Goal: Transaction & Acquisition: Purchase product/service

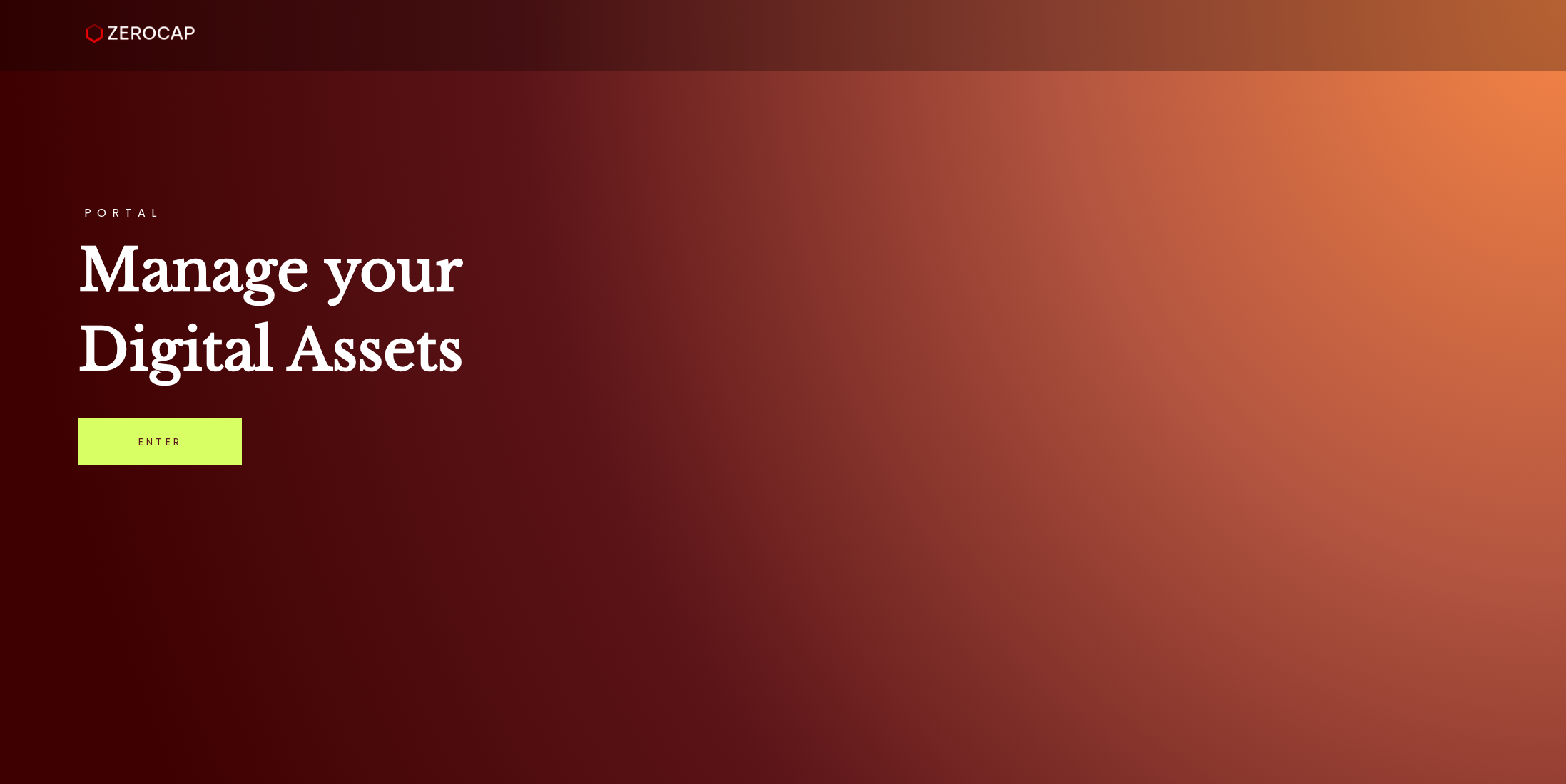
click at [171, 461] on link "Enter" at bounding box center [160, 442] width 164 height 47
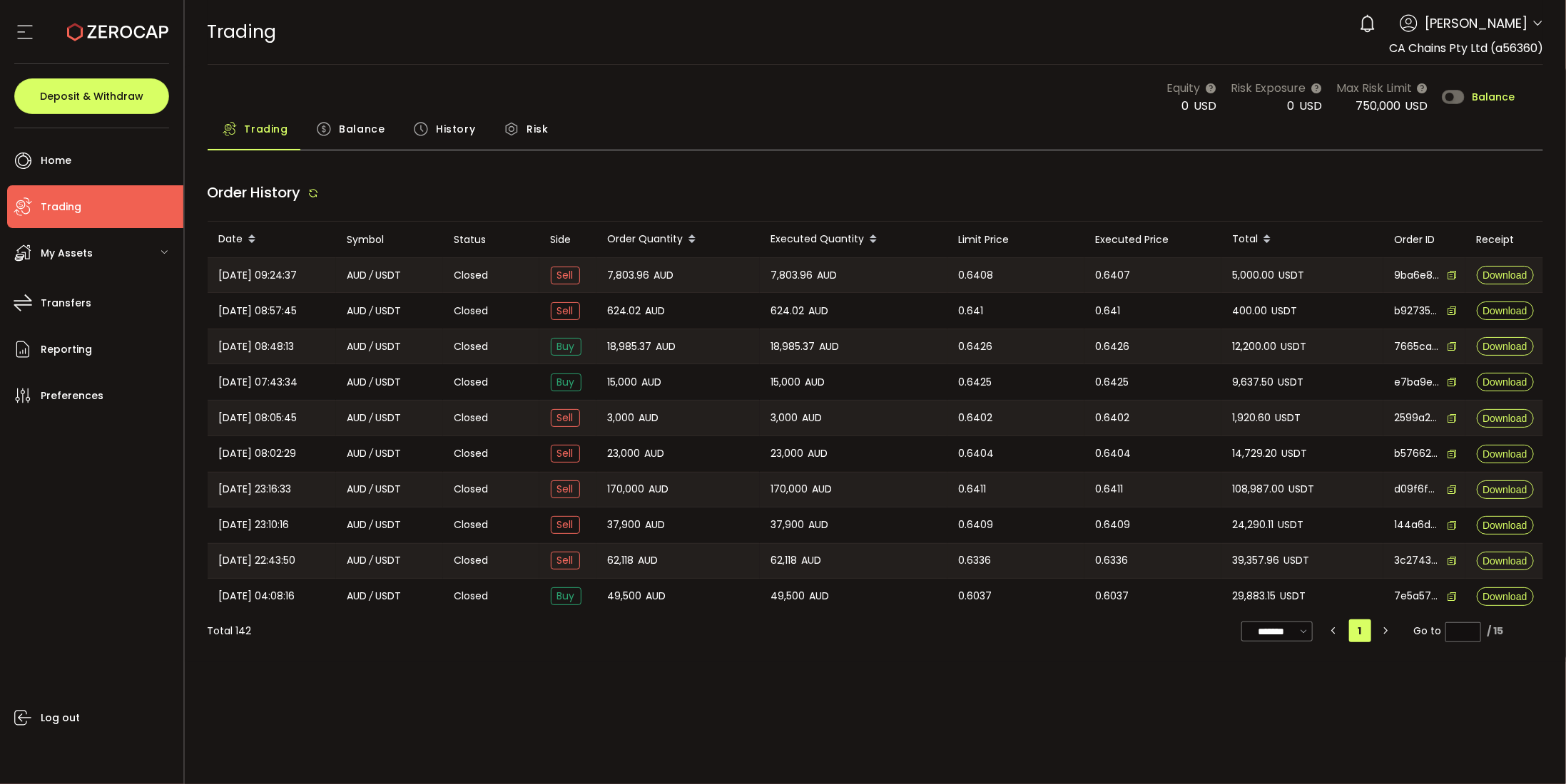
type input "***"
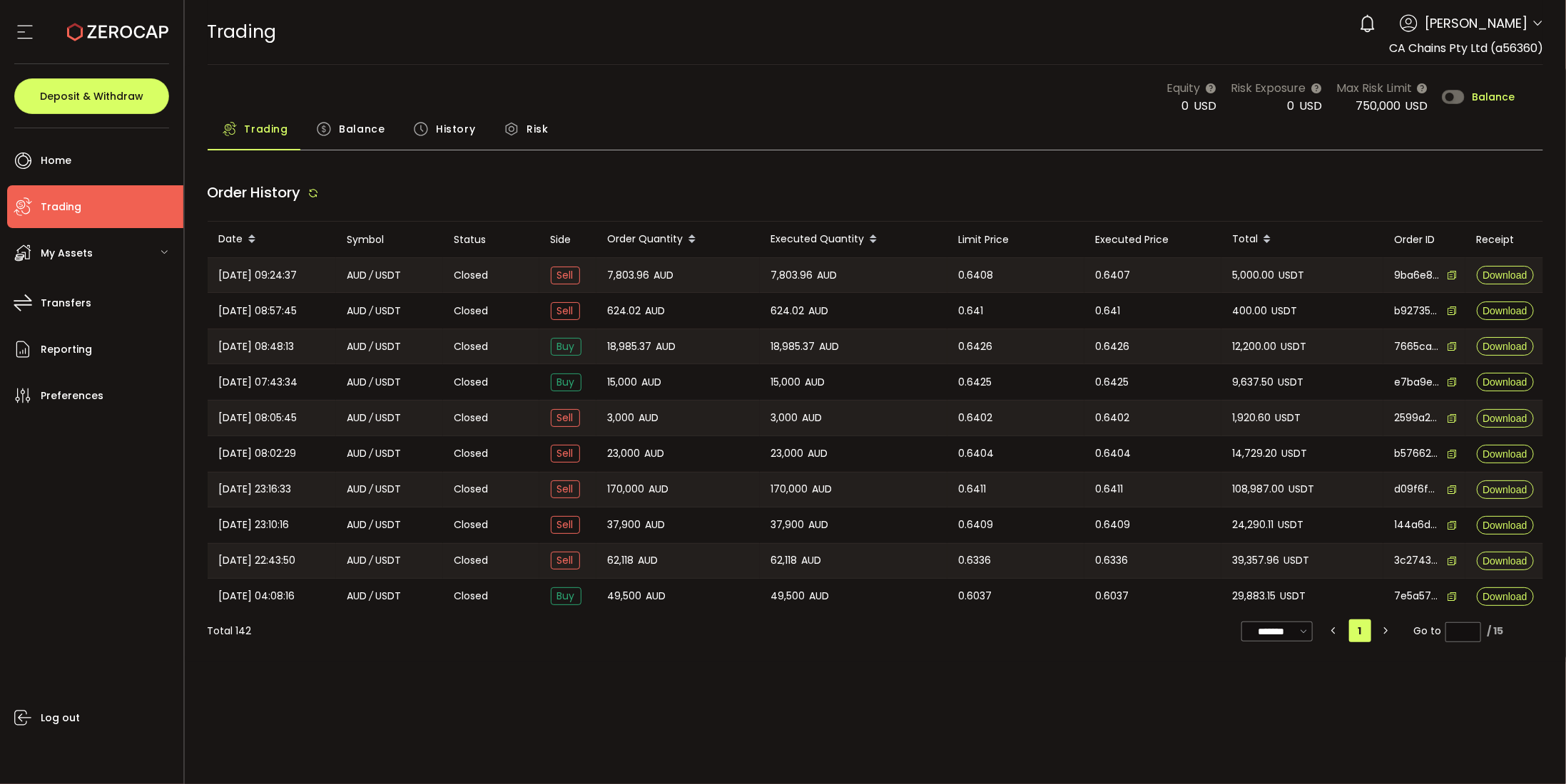
type input "***"
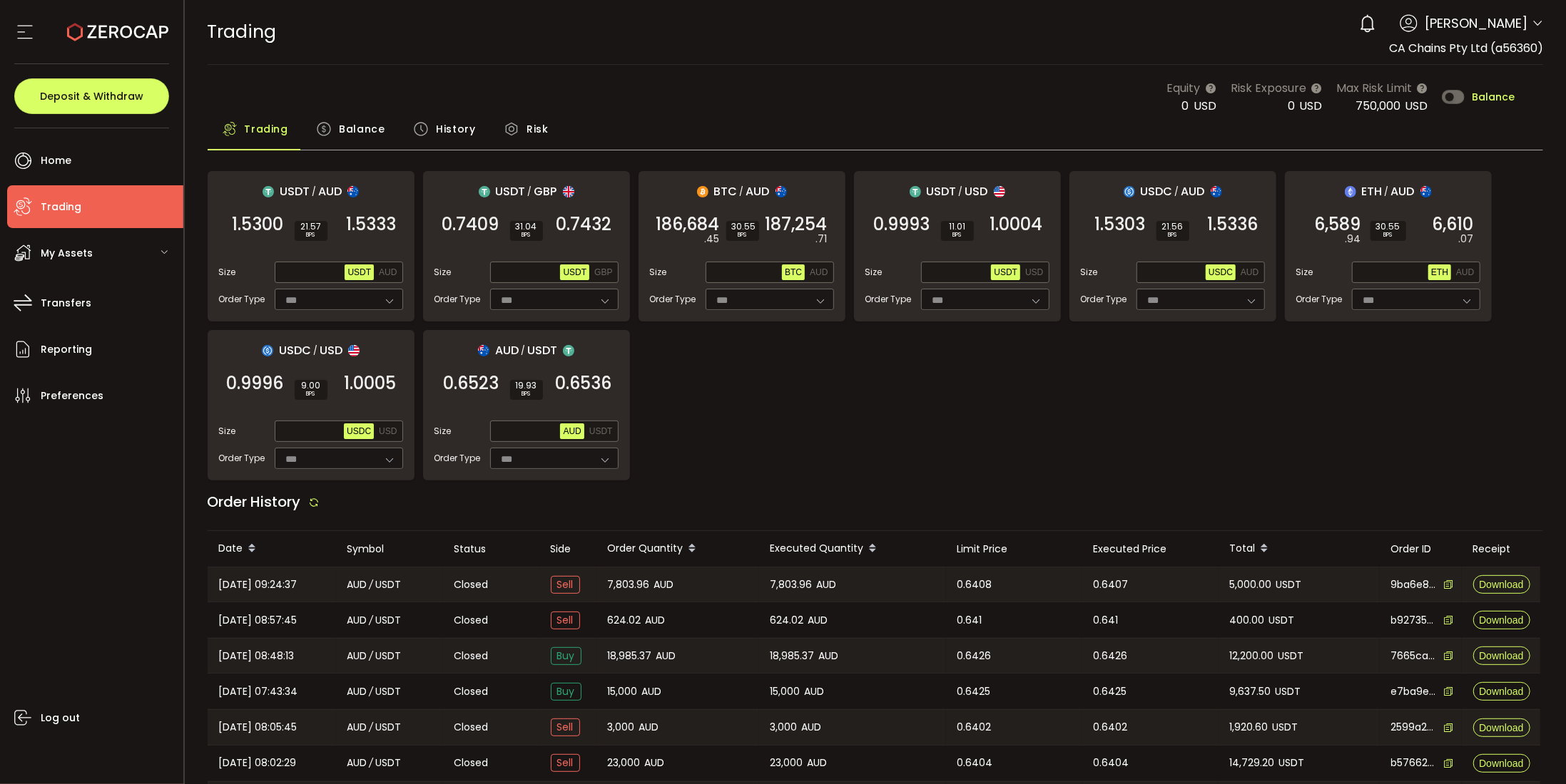
click at [694, 398] on div "USDT / AUD 1.5300 SELL 21.57 BPS 1.5333 BUY Size Max USDT AUD Order Type *** FO…" at bounding box center [875, 325] width 1336 height 309
